Goal: Information Seeking & Learning: Learn about a topic

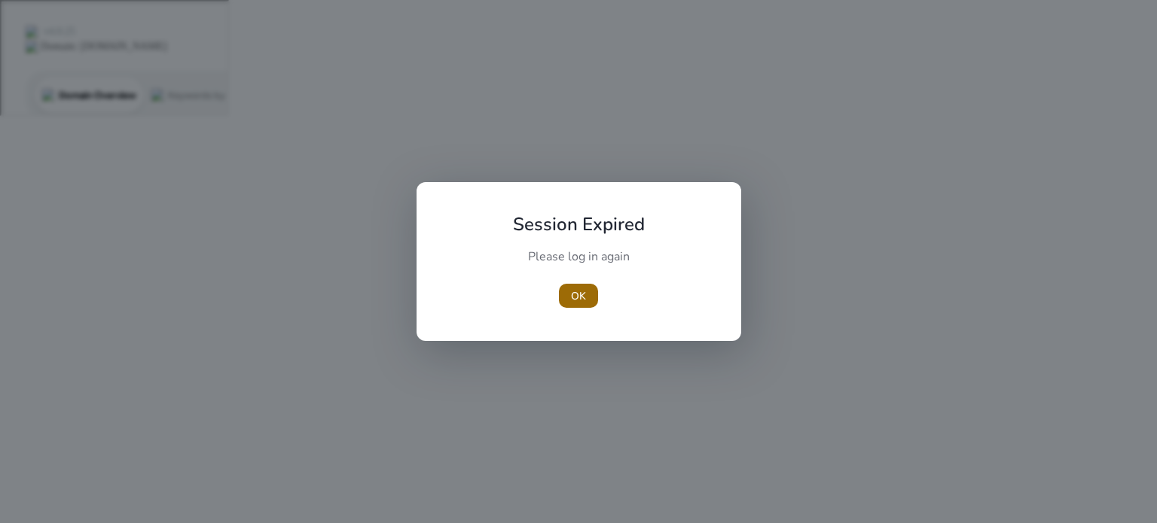
click at [573, 296] on span "OK" at bounding box center [578, 296] width 15 height 16
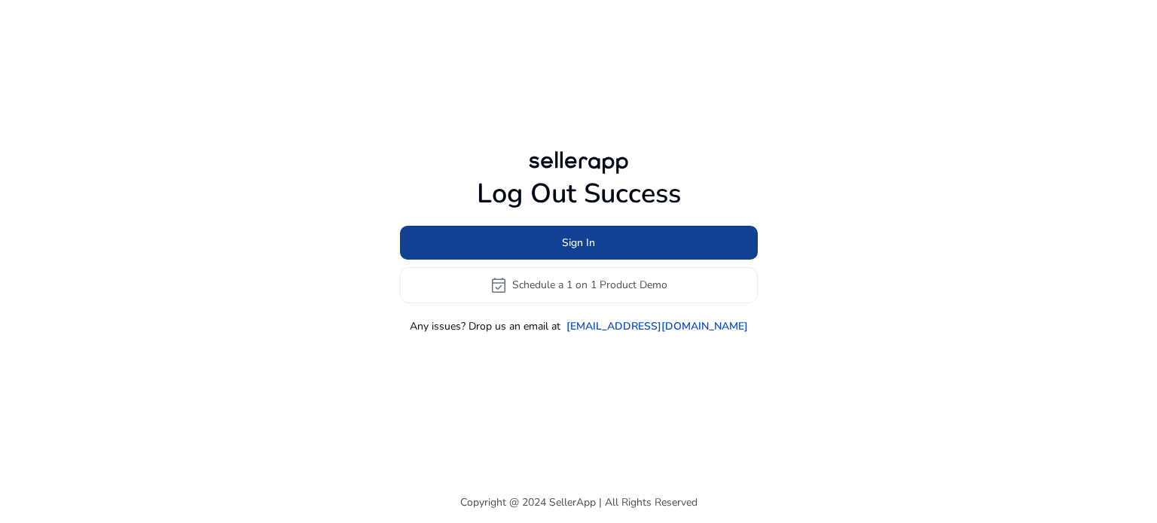
click at [578, 241] on span "Sign In" at bounding box center [578, 243] width 33 height 16
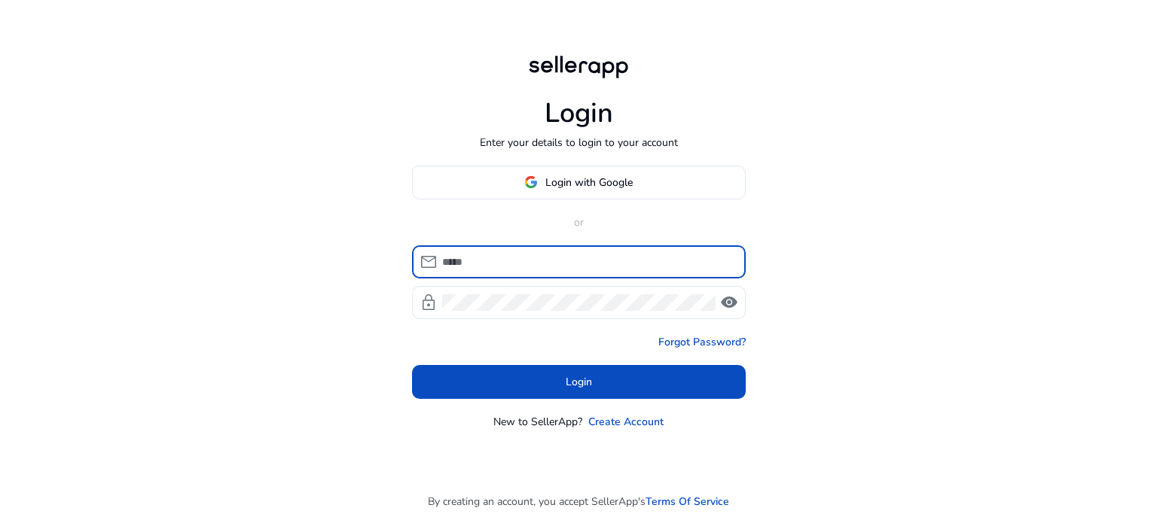
click at [566, 254] on input at bounding box center [587, 262] width 291 height 17
type input "**********"
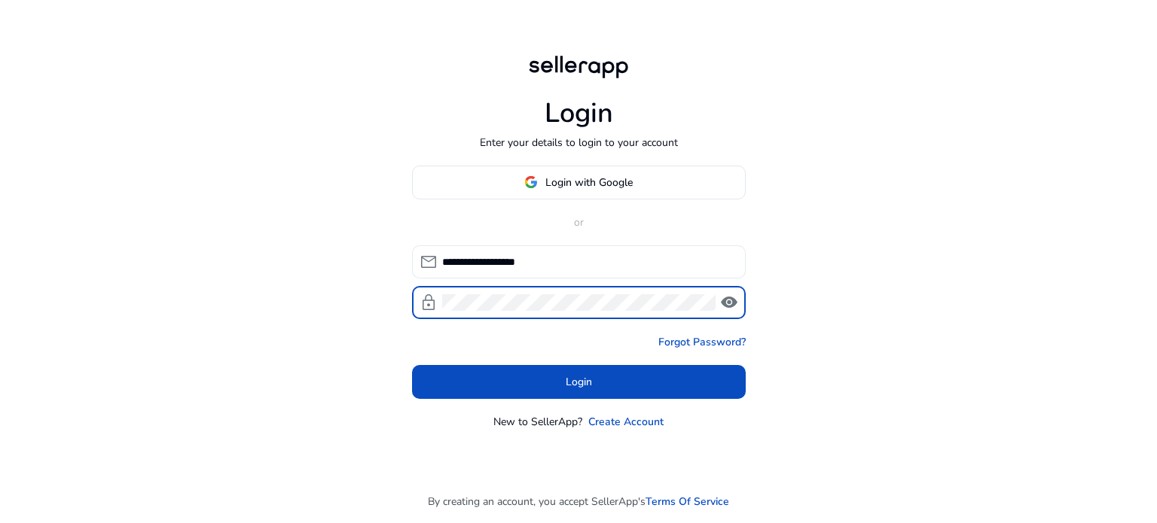
click button "Login" at bounding box center [579, 382] width 334 height 34
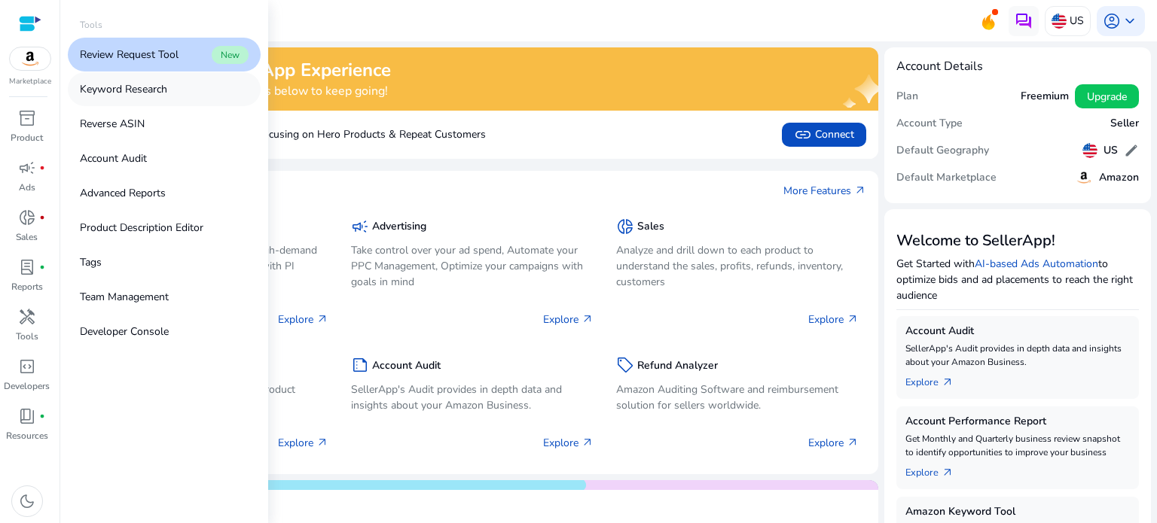
click at [163, 87] on p "Keyword Research" at bounding box center [123, 89] width 87 height 16
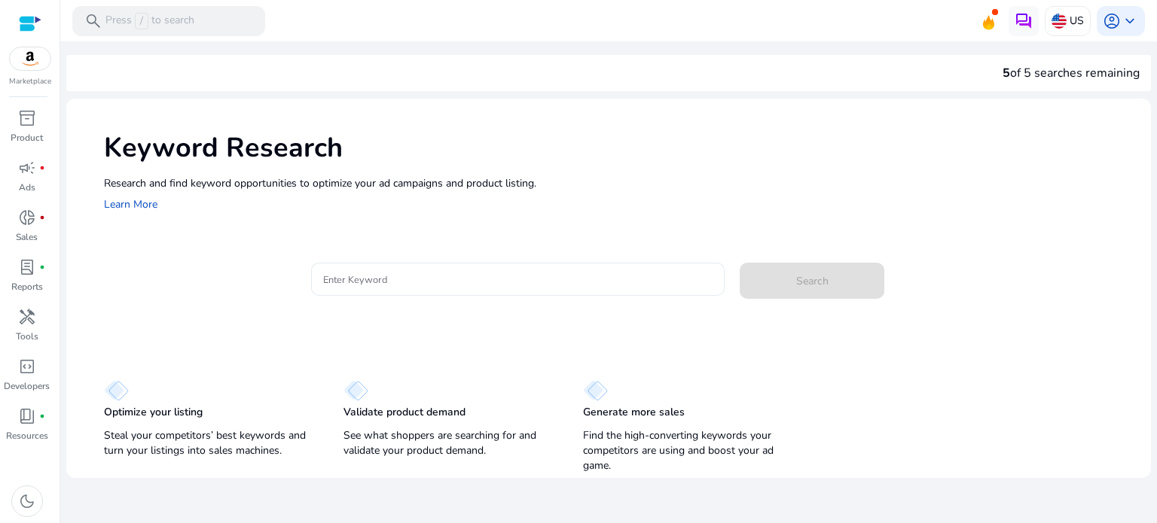
click at [355, 280] on input "Enter Keyword" at bounding box center [518, 279] width 390 height 17
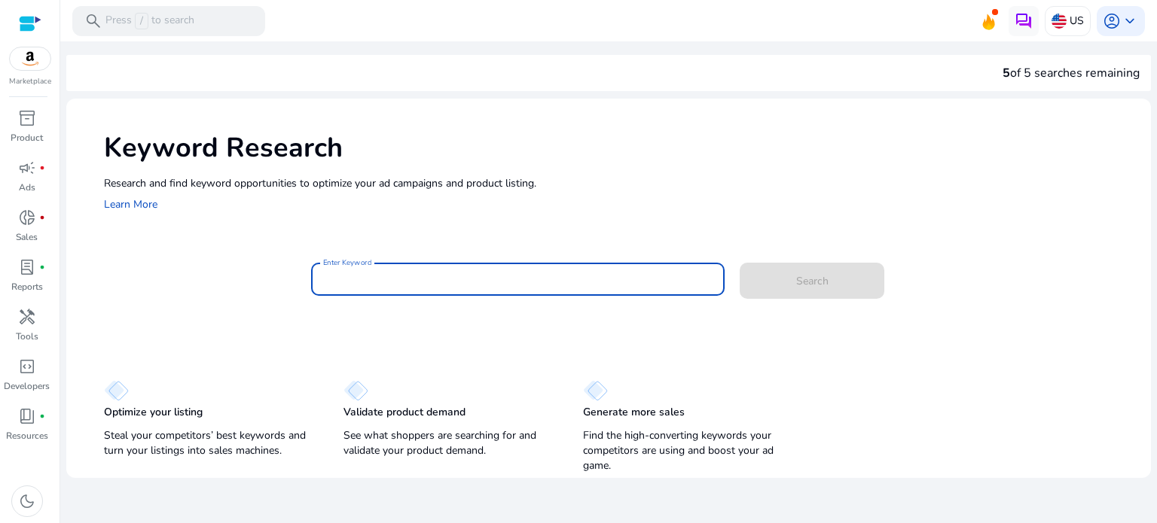
paste input "**********"
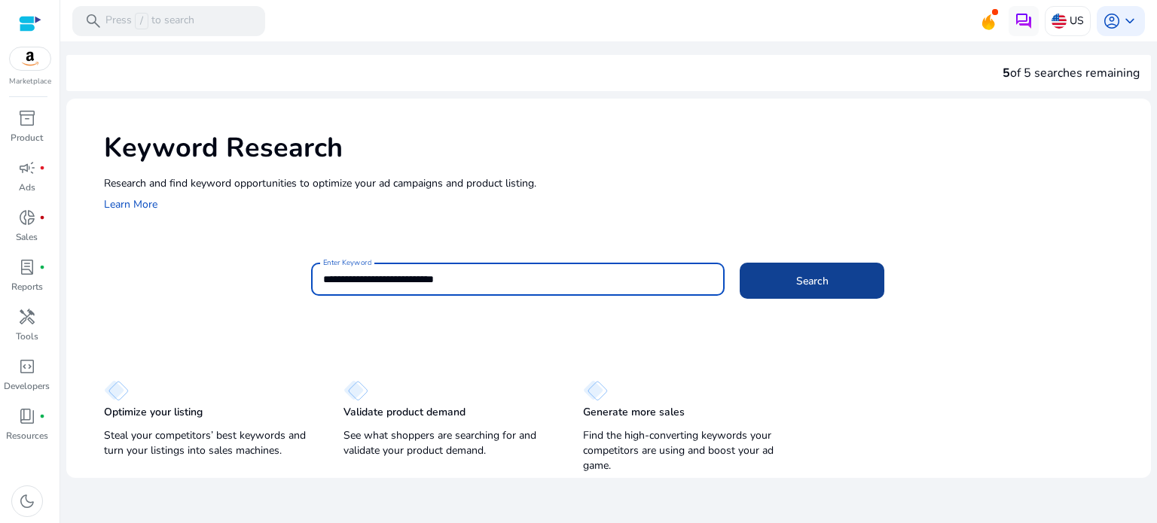
type input "**********"
click at [831, 281] on span at bounding box center [812, 281] width 145 height 36
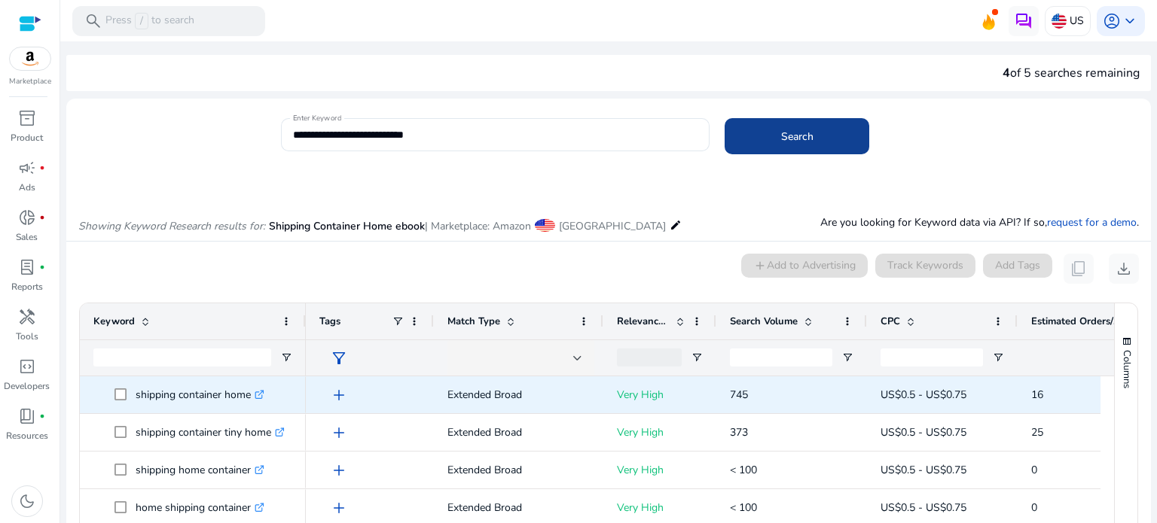
scroll to position [179, 0]
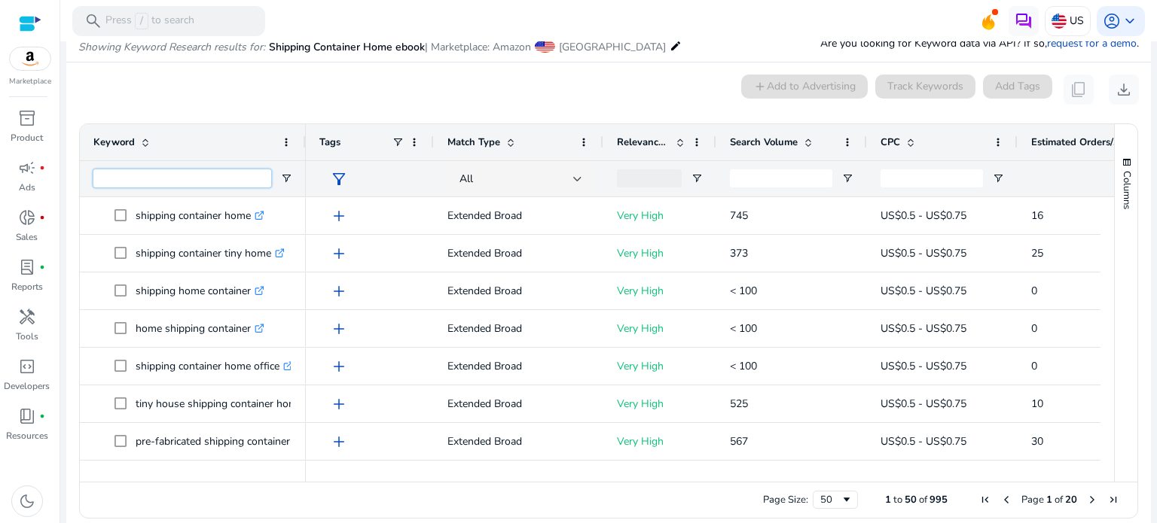
click at [235, 180] on input "Keyword Filter Input" at bounding box center [182, 178] width 178 height 18
paste input "**********"
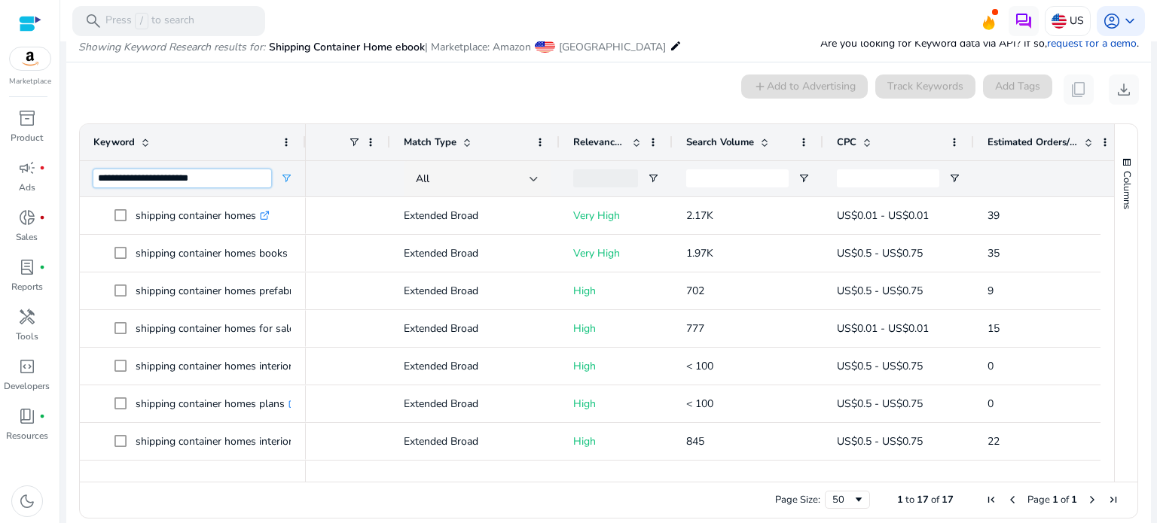
scroll to position [0, 0]
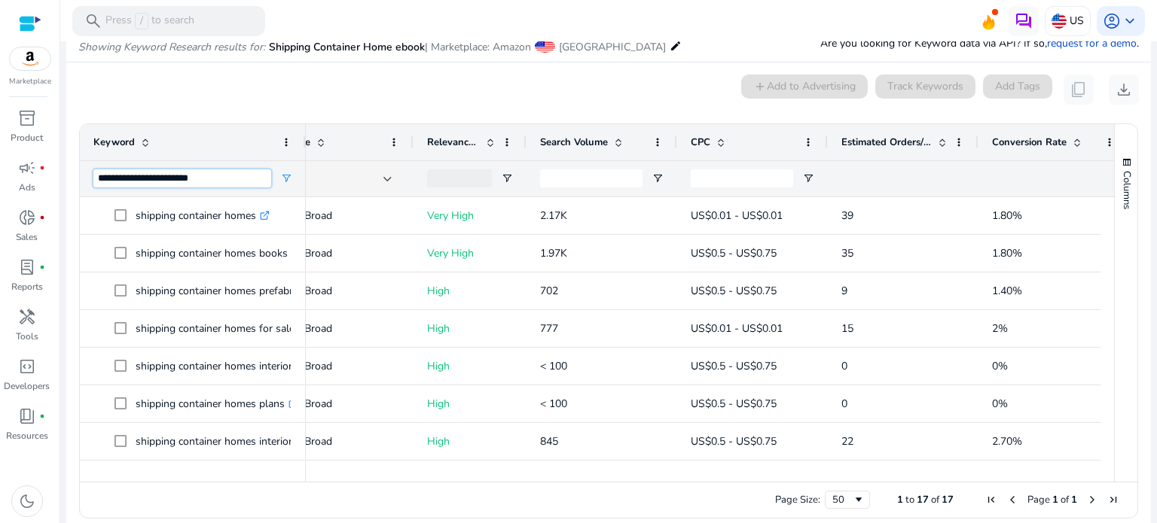
type input "**********"
click at [615, 136] on span at bounding box center [618, 142] width 12 height 12
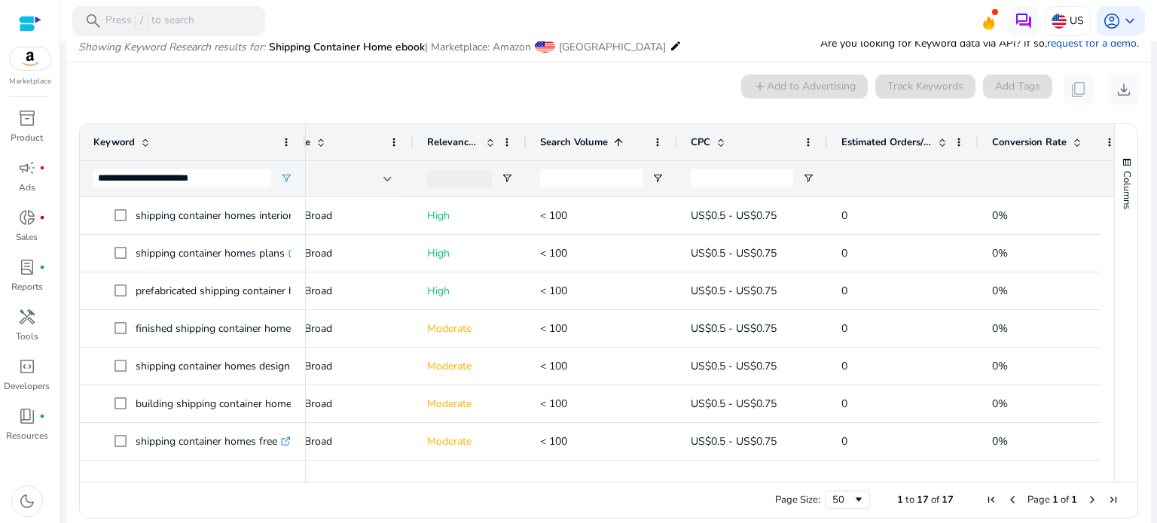
click at [615, 136] on span at bounding box center [618, 142] width 12 height 12
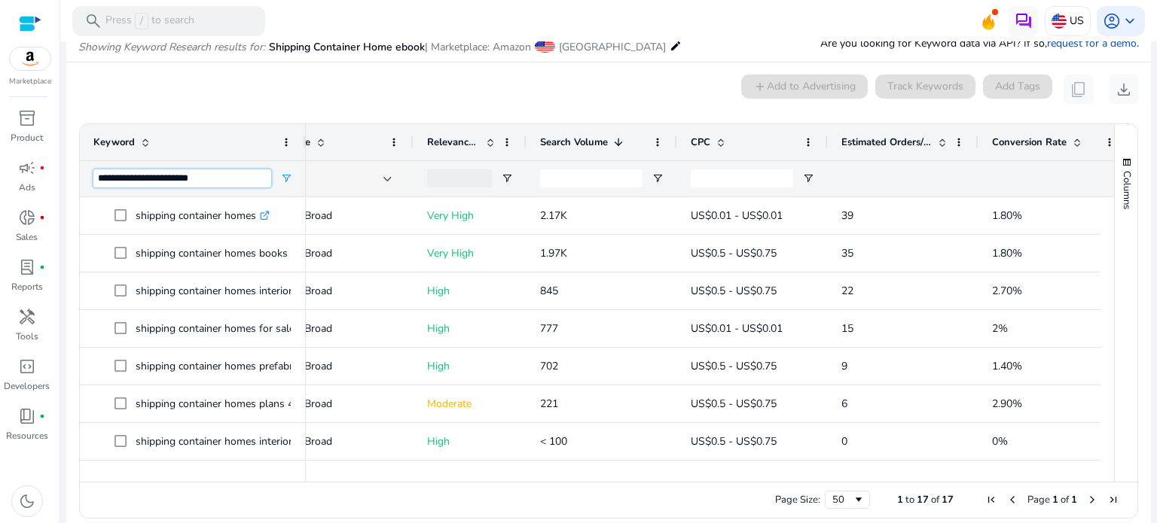
drag, startPoint x: 221, startPoint y: 178, endPoint x: 93, endPoint y: 178, distance: 128.0
click at [93, 178] on input "**********" at bounding box center [182, 178] width 178 height 18
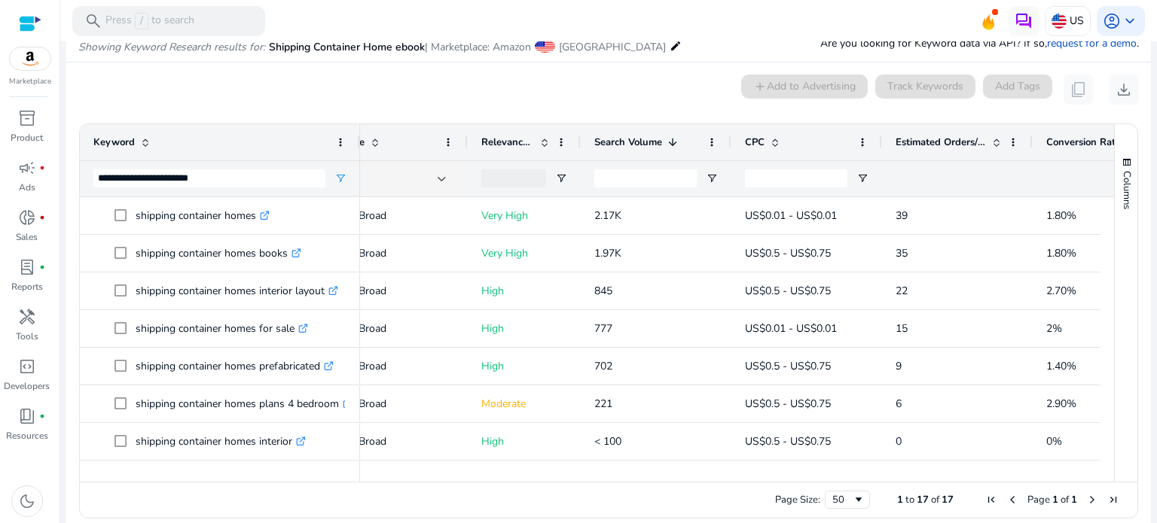
drag, startPoint x: 304, startPoint y: 138, endPoint x: 358, endPoint y: 139, distance: 54.2
click at [358, 139] on div at bounding box center [359, 142] width 6 height 36
drag, startPoint x: 458, startPoint y: 90, endPoint x: 418, endPoint y: 90, distance: 39.9
click at [423, 90] on div "0 keyword(s) selected add Add to Advertising Track Keywords Add Tags content_co…" at bounding box center [608, 90] width 1060 height 30
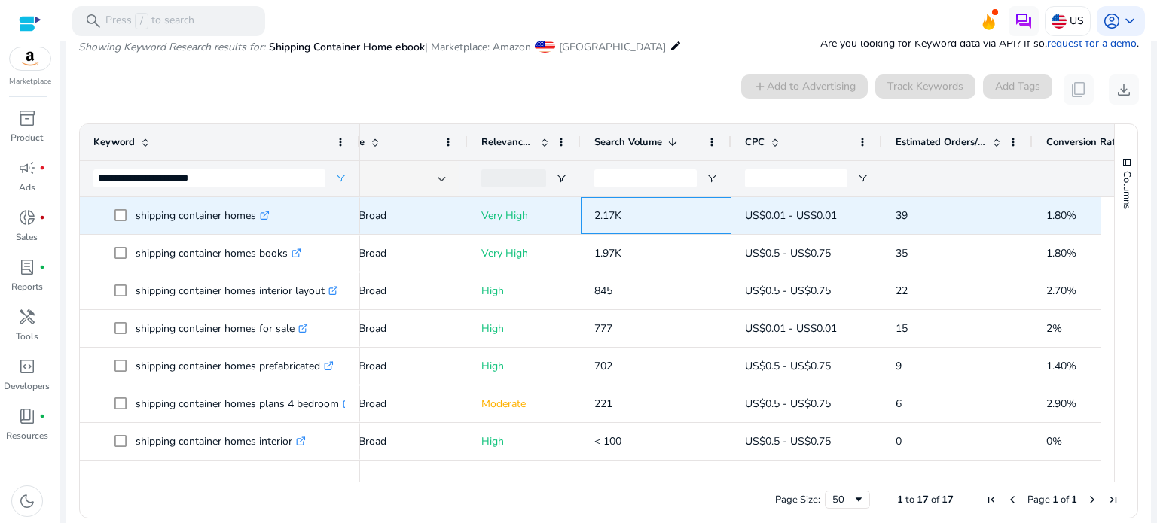
drag, startPoint x: 596, startPoint y: 216, endPoint x: 618, endPoint y: 216, distance: 21.8
click at [618, 216] on span "2.17K" at bounding box center [607, 216] width 27 height 14
drag, startPoint x: 137, startPoint y: 216, endPoint x: 255, endPoint y: 223, distance: 117.7
click at [255, 223] on p "shipping container homes .st0{fill:#2c8af8}" at bounding box center [203, 215] width 134 height 31
copy p "shipping container homes"
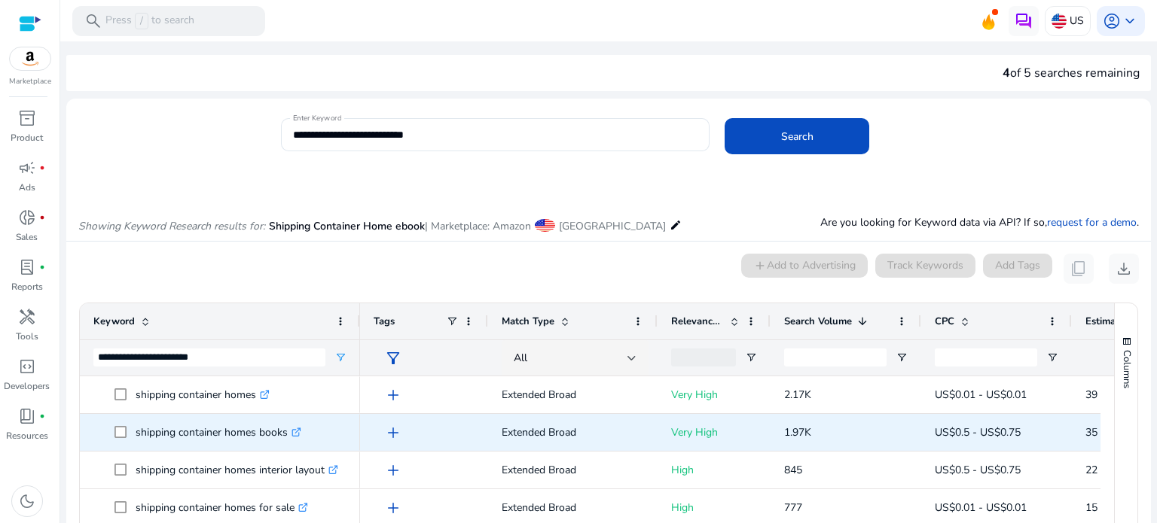
scroll to position [0, 190]
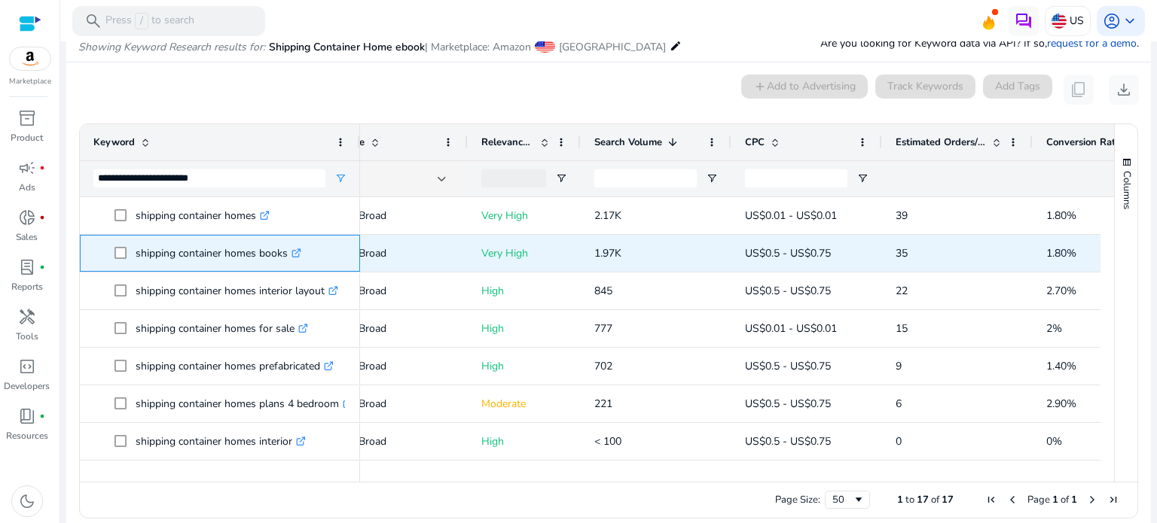
drag, startPoint x: 0, startPoint y: 0, endPoint x: 285, endPoint y: 255, distance: 382.4
click at [285, 255] on p "shipping container homes books .st0{fill:#2c8af8}" at bounding box center [219, 253] width 166 height 31
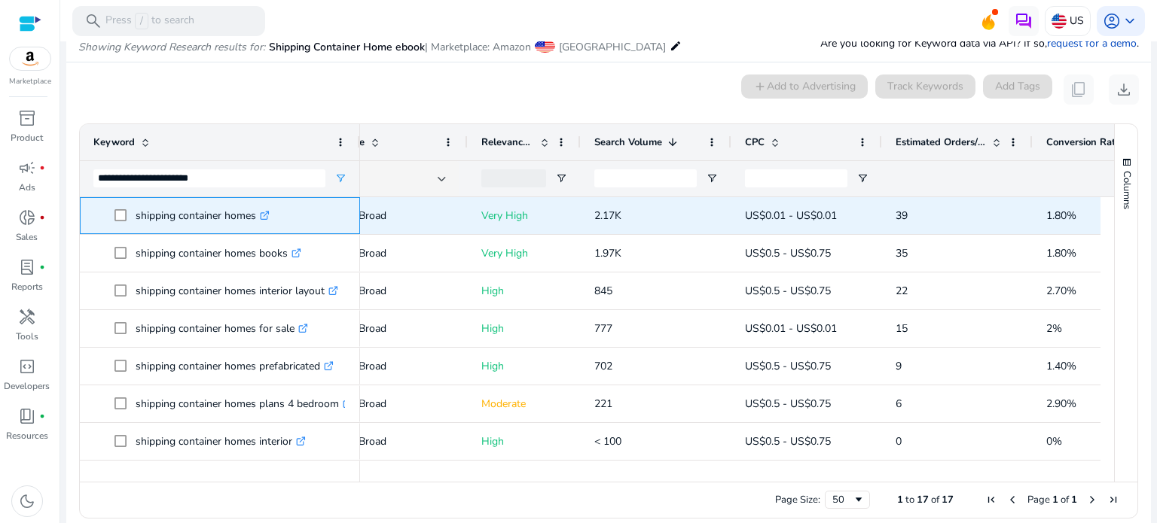
drag, startPoint x: 137, startPoint y: 215, endPoint x: 258, endPoint y: 215, distance: 120.5
click at [258, 215] on p "shipping container homes .st0{fill:#2c8af8}" at bounding box center [203, 215] width 134 height 31
drag, startPoint x: 239, startPoint y: 215, endPoint x: 163, endPoint y: 212, distance: 76.1
click at [238, 215] on p "shipping container homes .st0{fill:#2c8af8}" at bounding box center [203, 215] width 134 height 31
click at [136, 212] on p "shipping container homes .st0{fill:#2c8af8}" at bounding box center [203, 215] width 134 height 31
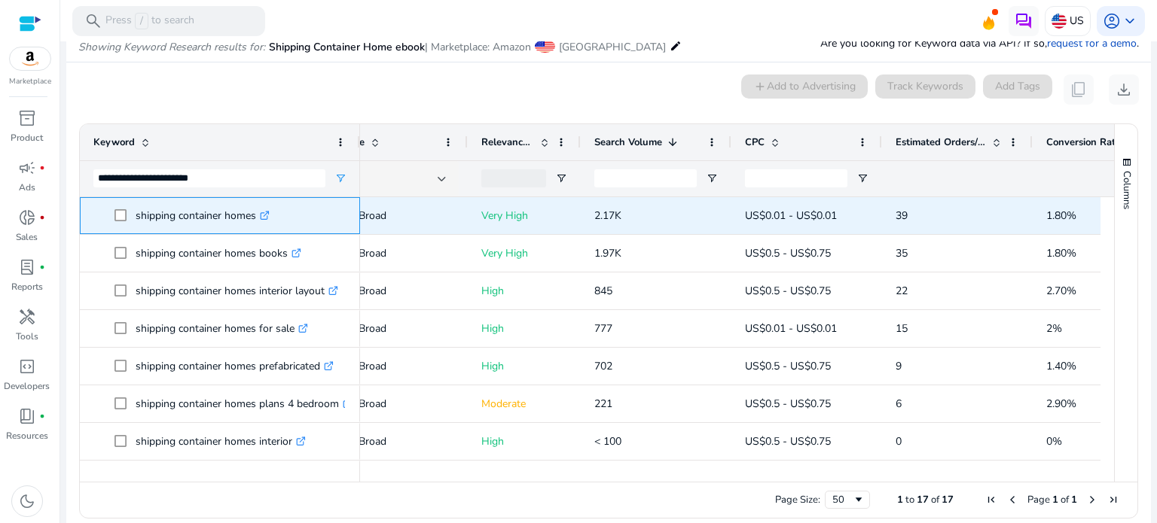
drag, startPoint x: 136, startPoint y: 214, endPoint x: 254, endPoint y: 214, distance: 117.5
click at [254, 214] on p "shipping container homes .st0{fill:#2c8af8}" at bounding box center [203, 215] width 134 height 31
copy p "shipping container homes"
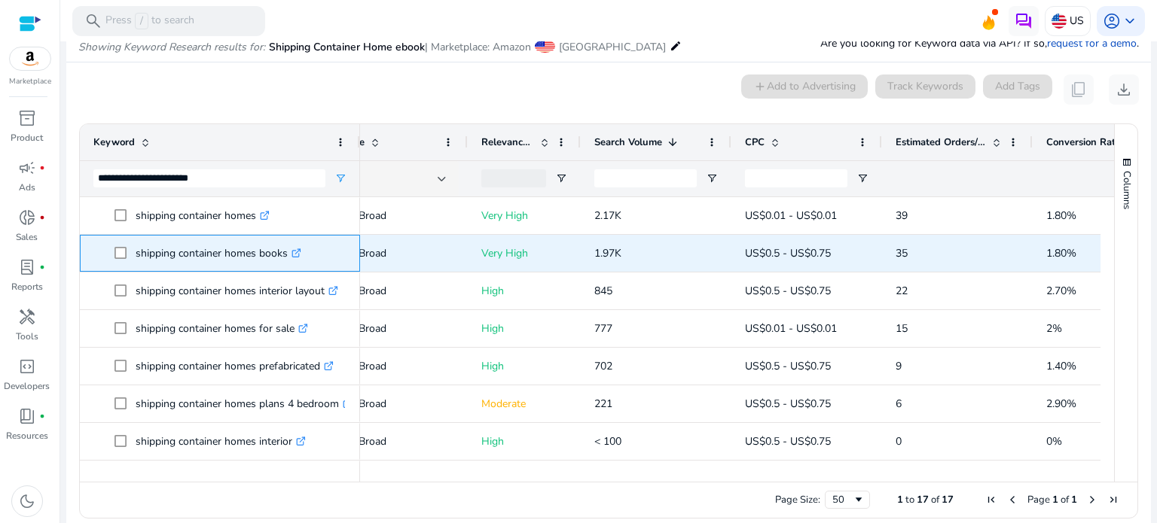
drag, startPoint x: 136, startPoint y: 252, endPoint x: 286, endPoint y: 252, distance: 150.6
click at [286, 252] on p "shipping container homes books .st0{fill:#2c8af8}" at bounding box center [219, 253] width 166 height 31
copy p "shipping container homes books"
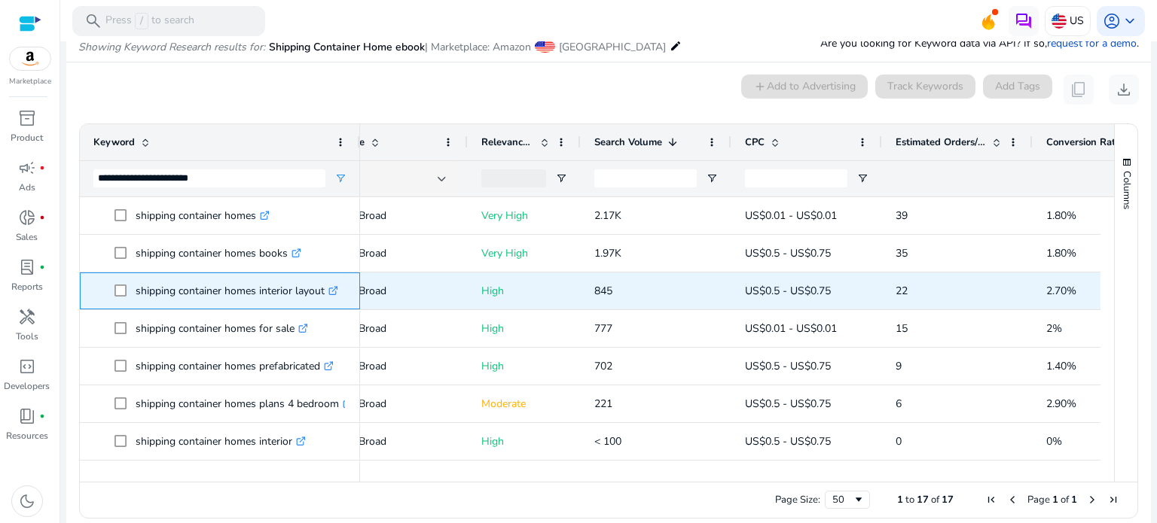
drag, startPoint x: 136, startPoint y: 288, endPoint x: 325, endPoint y: 290, distance: 189.0
click at [325, 290] on p "shipping container homes interior layout .st0{fill:#2c8af8}" at bounding box center [237, 291] width 203 height 31
copy p "shipping container homes interior layout"
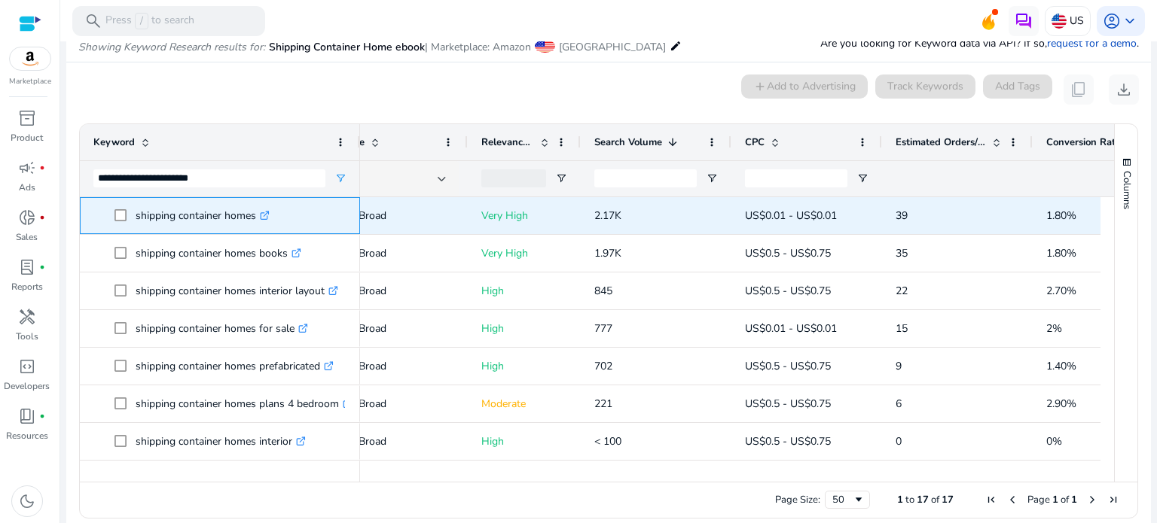
drag, startPoint x: 136, startPoint y: 216, endPoint x: 257, endPoint y: 223, distance: 121.4
click at [257, 223] on p "shipping container homes .st0{fill:#2c8af8}" at bounding box center [203, 215] width 134 height 31
copy p "shipping container homes"
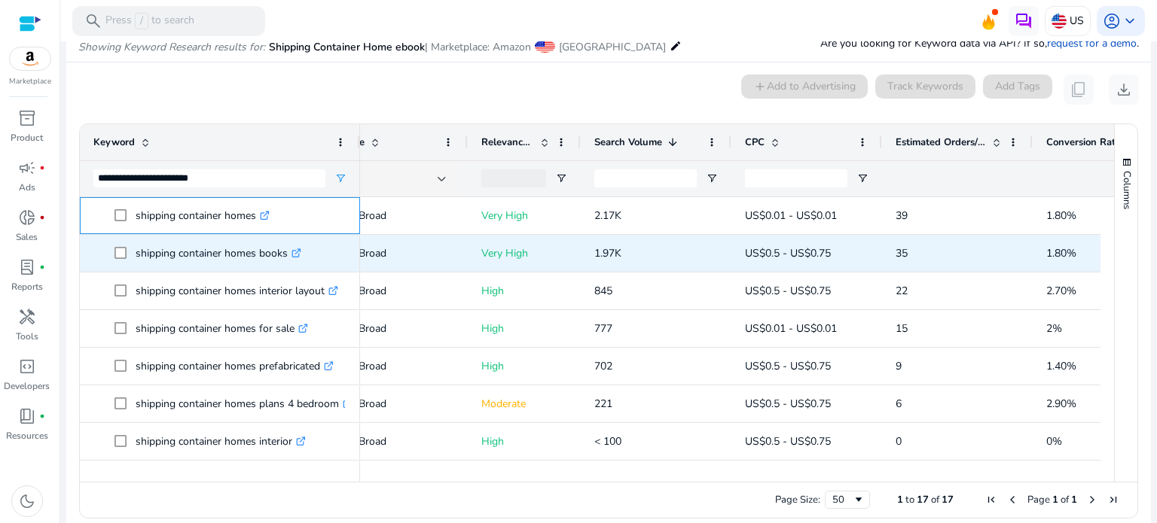
copy p "shipping container homes"
drag, startPoint x: 134, startPoint y: 252, endPoint x: 286, endPoint y: 256, distance: 152.2
click at [286, 256] on span "shipping container homes books .st0{fill:#2c8af8}" at bounding box center [230, 253] width 232 height 31
copy span "shipping container homes books"
